Goal: Use online tool/utility: Utilize a website feature to perform a specific function

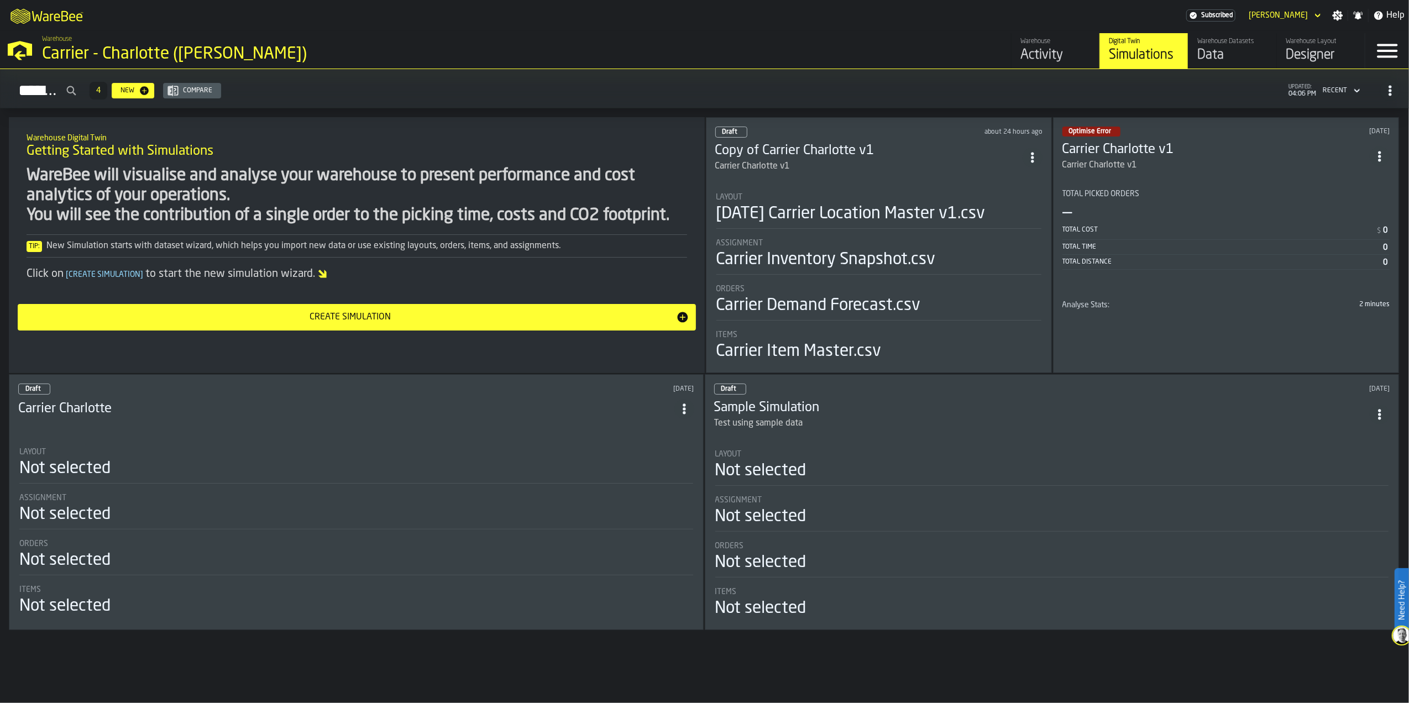
click at [1233, 56] on div "Data" at bounding box center [1233, 55] width 70 height 18
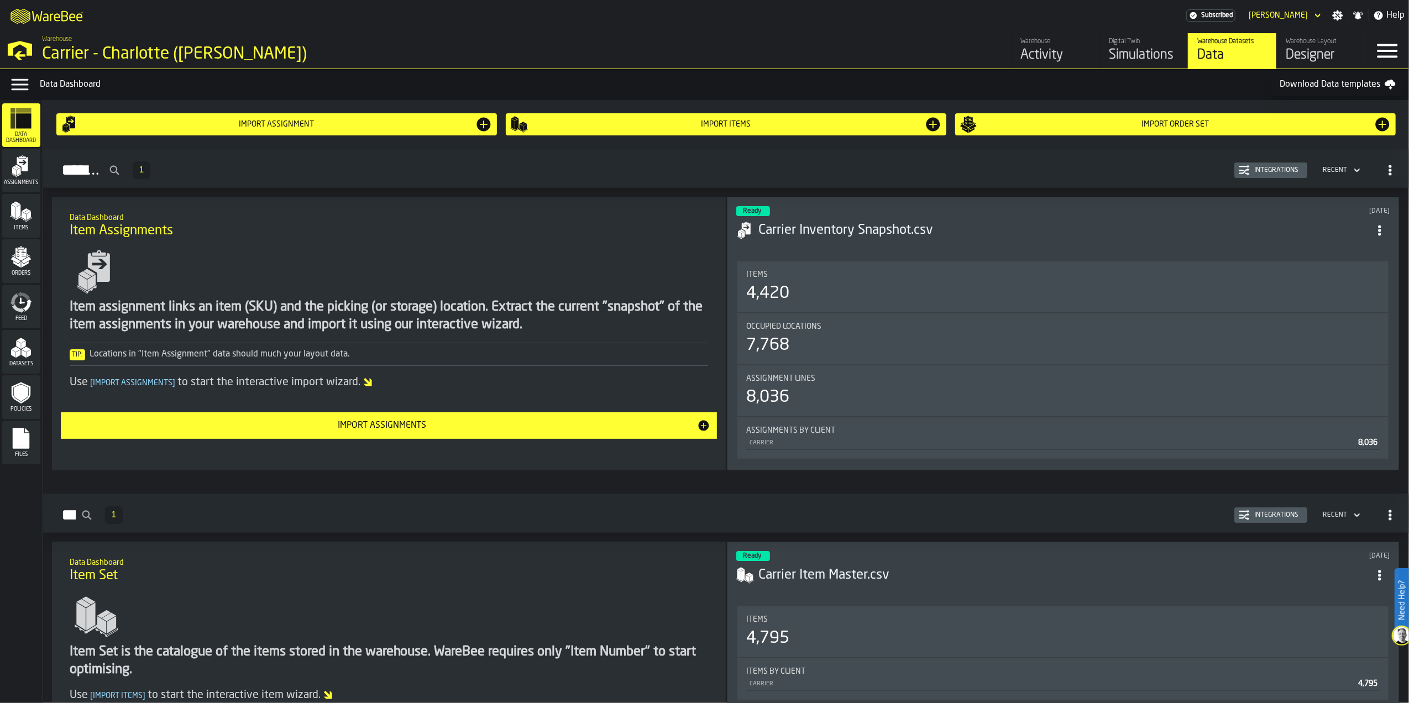
click at [1152, 47] on div "Simulations" at bounding box center [1144, 55] width 70 height 18
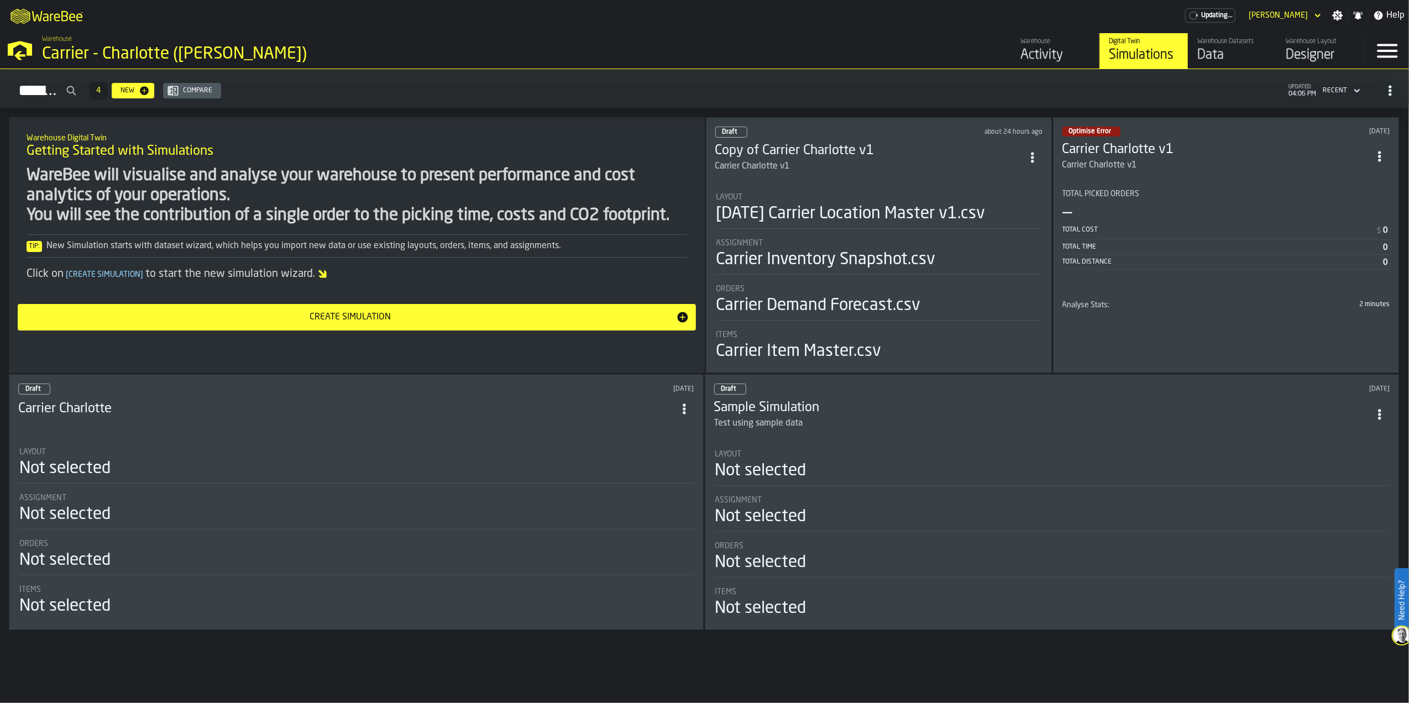
click at [897, 217] on div "[DATE] Carrier Location Master v1.csv" at bounding box center [851, 214] width 269 height 20
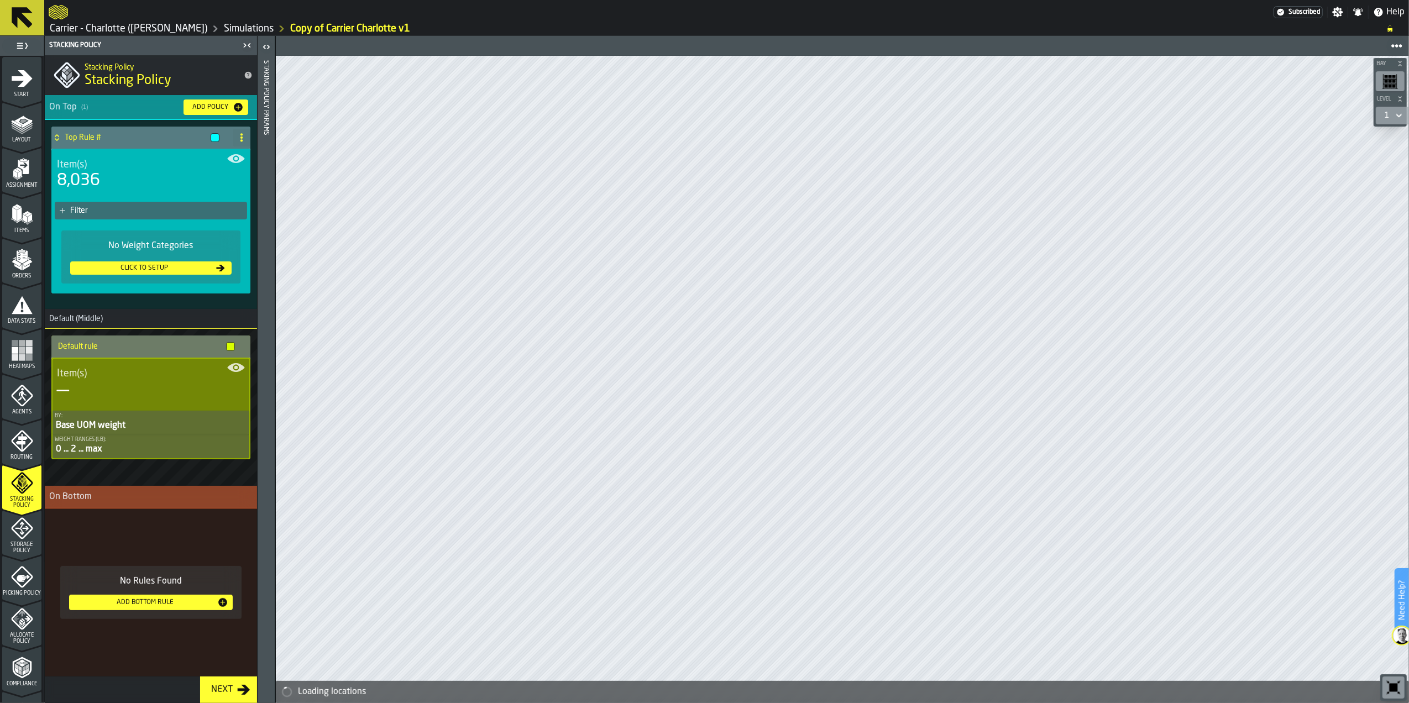
click at [7, 170] on div "Assignment" at bounding box center [21, 173] width 39 height 30
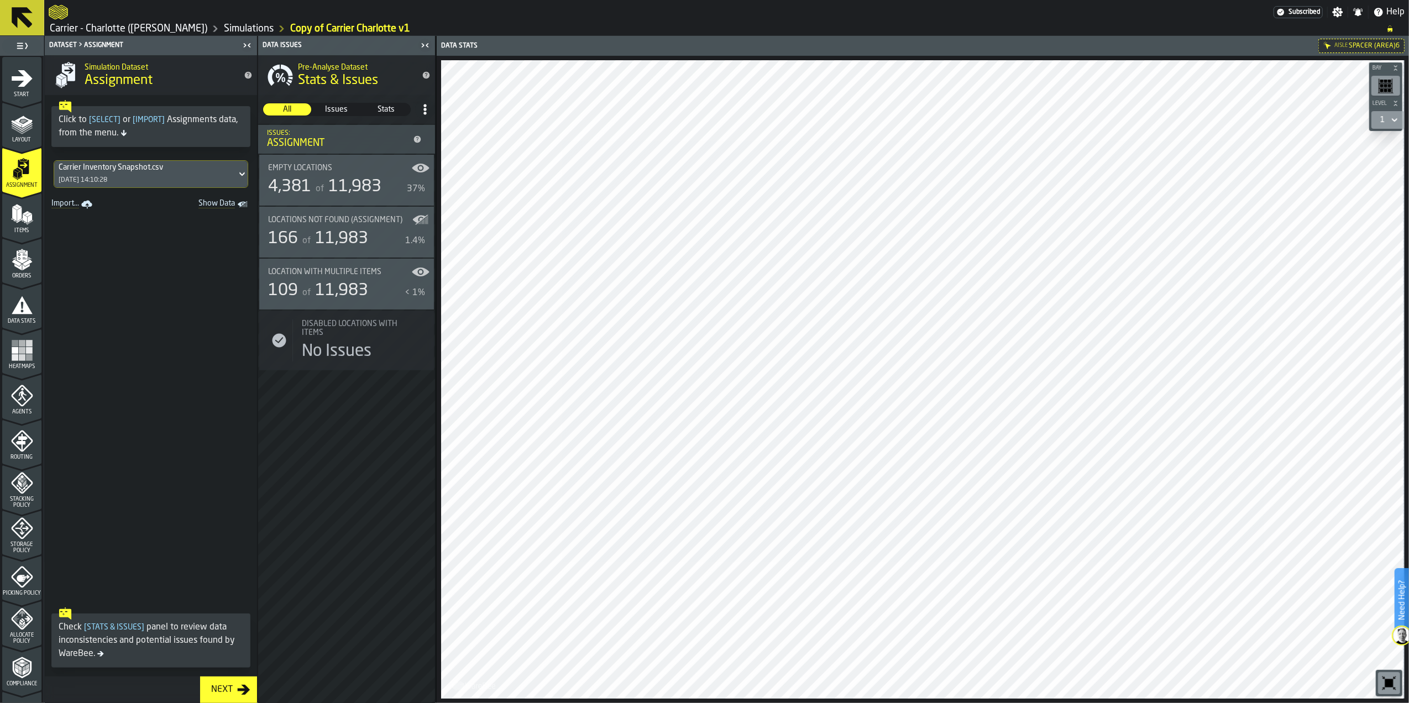
click at [1361, 42] on span "Spacer (Area)6" at bounding box center [1374, 46] width 51 height 8
click at [333, 182] on span "11,983" at bounding box center [354, 187] width 53 height 17
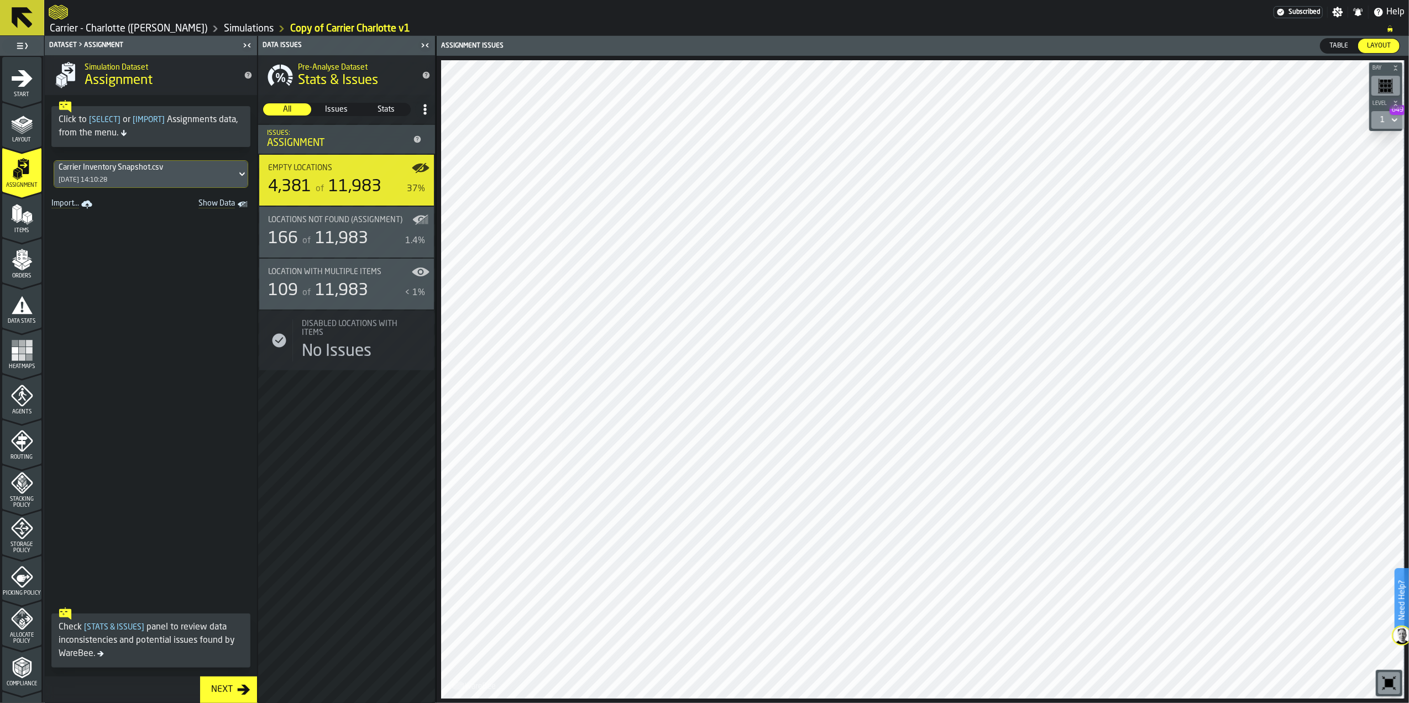
click at [330, 233] on span "11,983" at bounding box center [341, 239] width 53 height 17
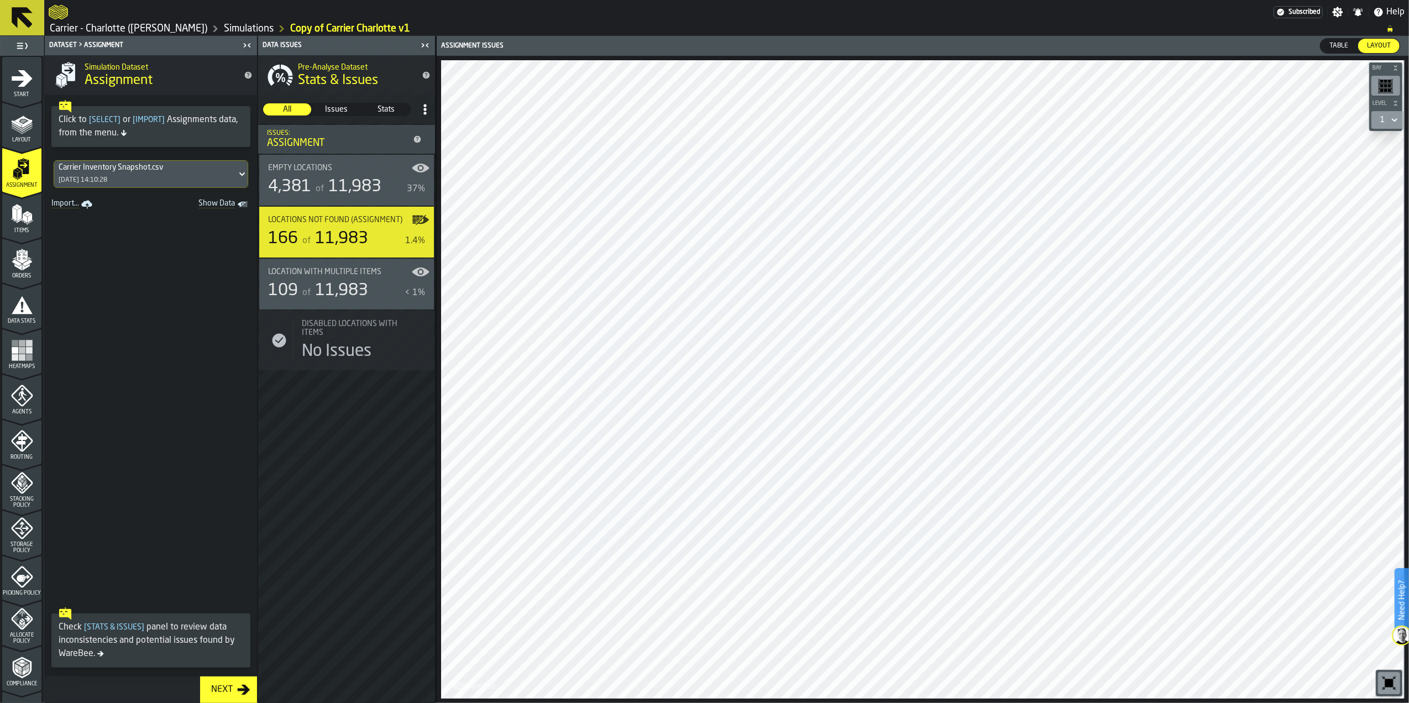
click at [327, 166] on span "Empty locations" at bounding box center [300, 168] width 64 height 9
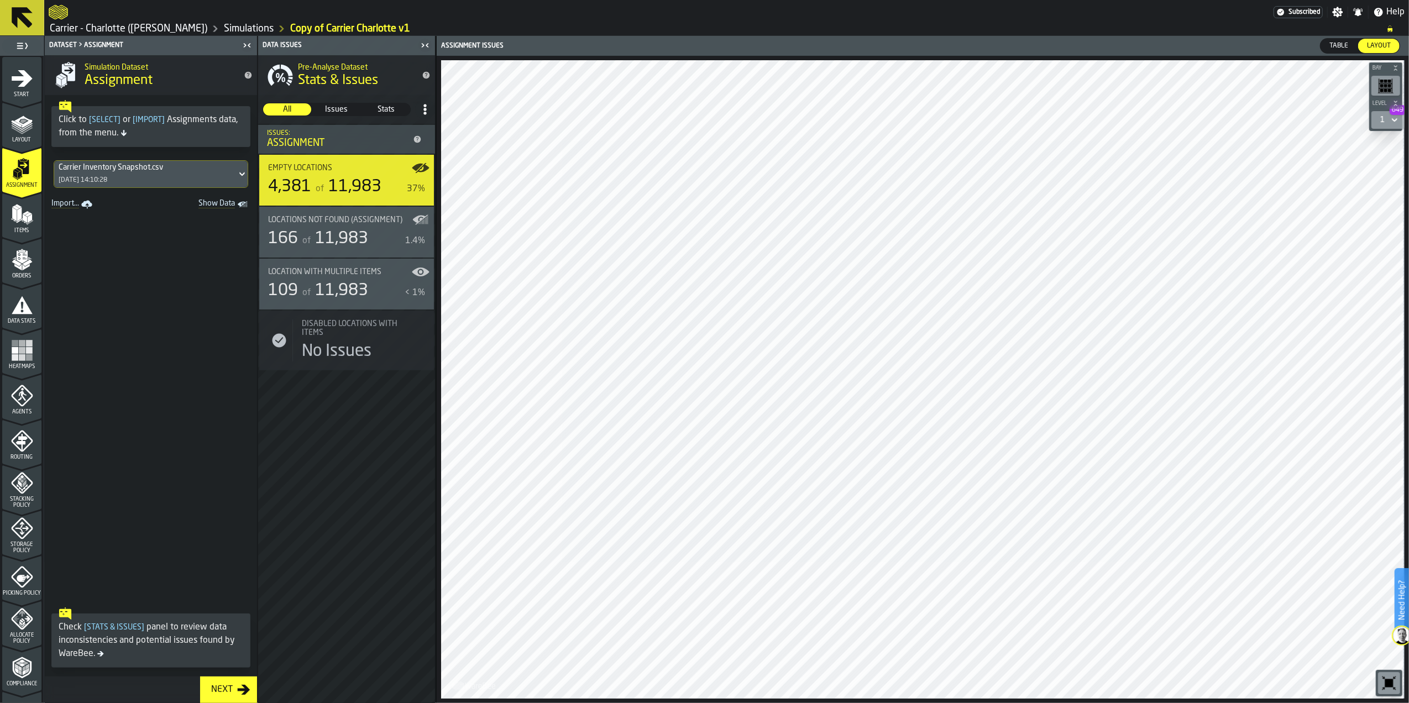
click at [23, 222] on icon "menu Items" at bounding box center [22, 214] width 22 height 22
